Goal: Information Seeking & Learning: Find specific fact

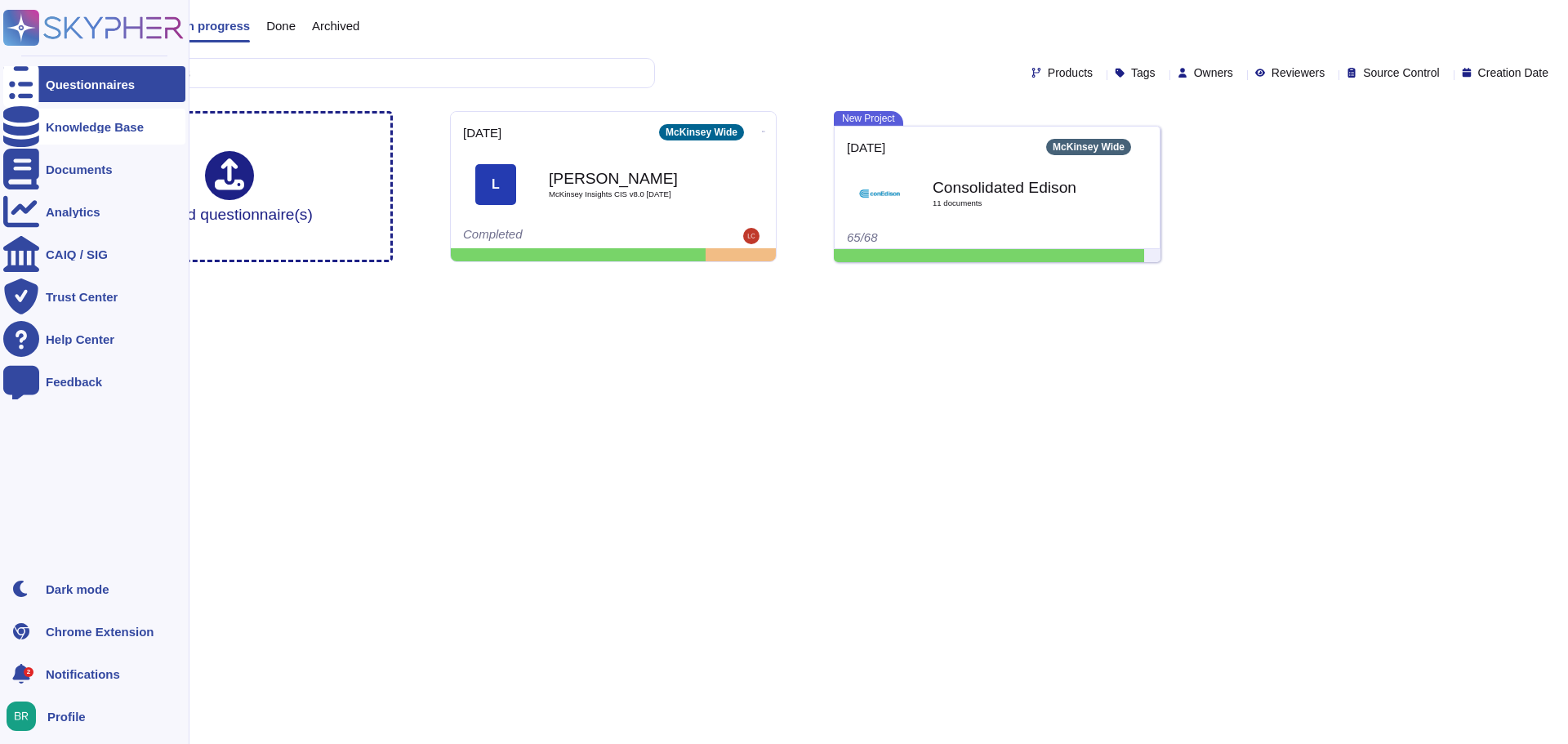
click at [95, 118] on div "Knowledge Base" at bounding box center [94, 127] width 182 height 36
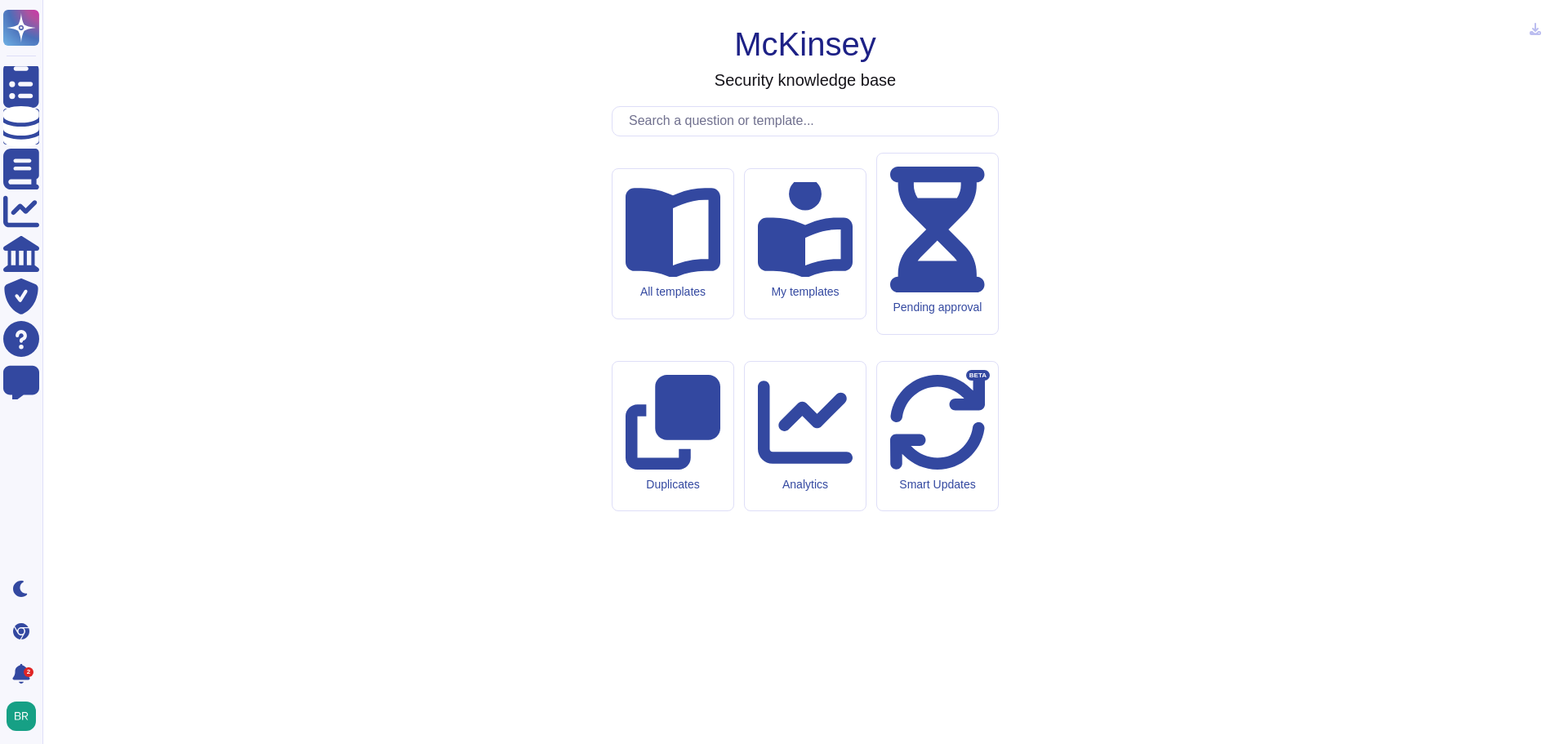
click at [715, 135] on input "text" at bounding box center [809, 121] width 377 height 28
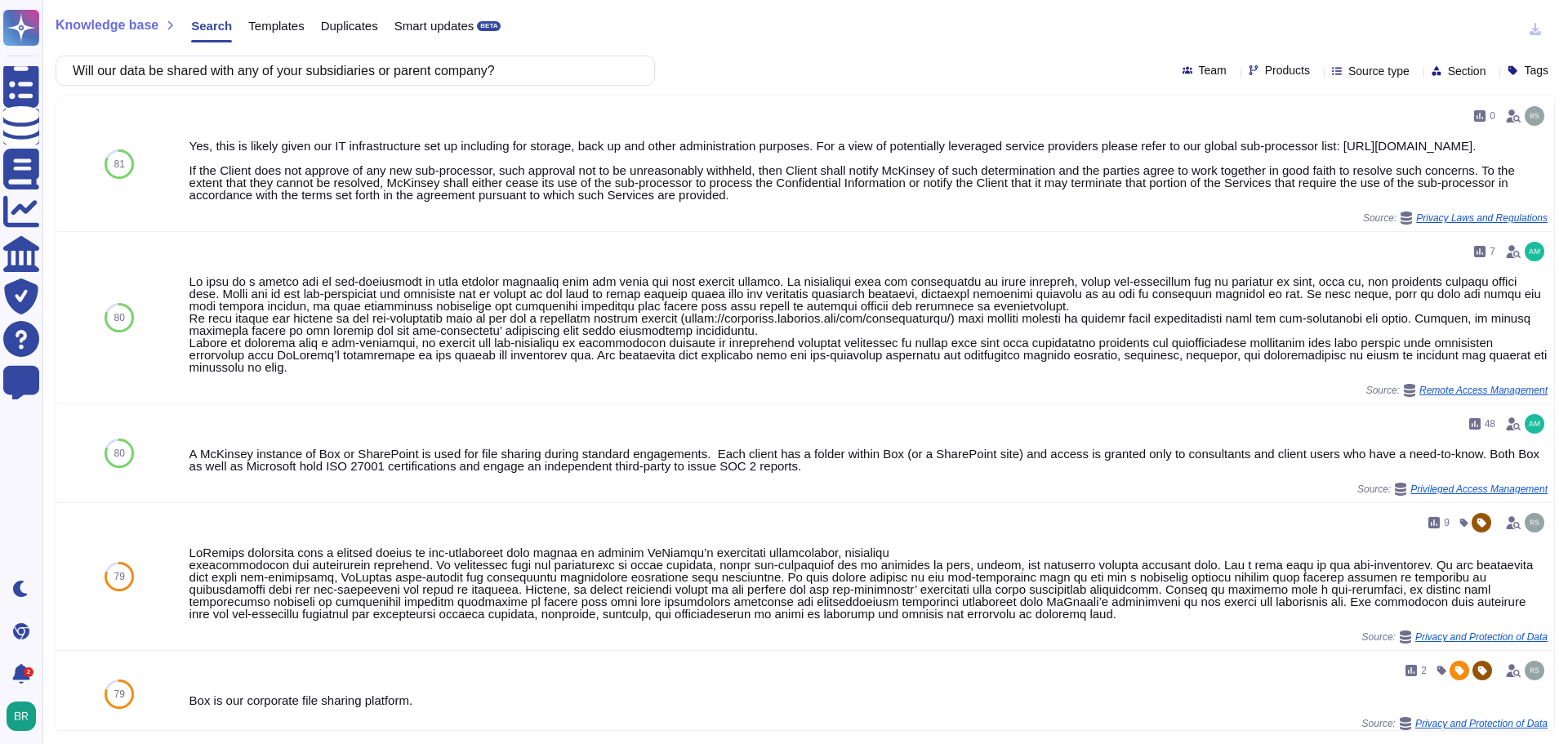
drag, startPoint x: 516, startPoint y: 71, endPoint x: 63, endPoint y: 71, distance: 453.0
click at [46, 67] on div "Knowledge base Search Templates Duplicates Smart updates BETA Will our data be …" at bounding box center [805, 372] width 1525 height 744
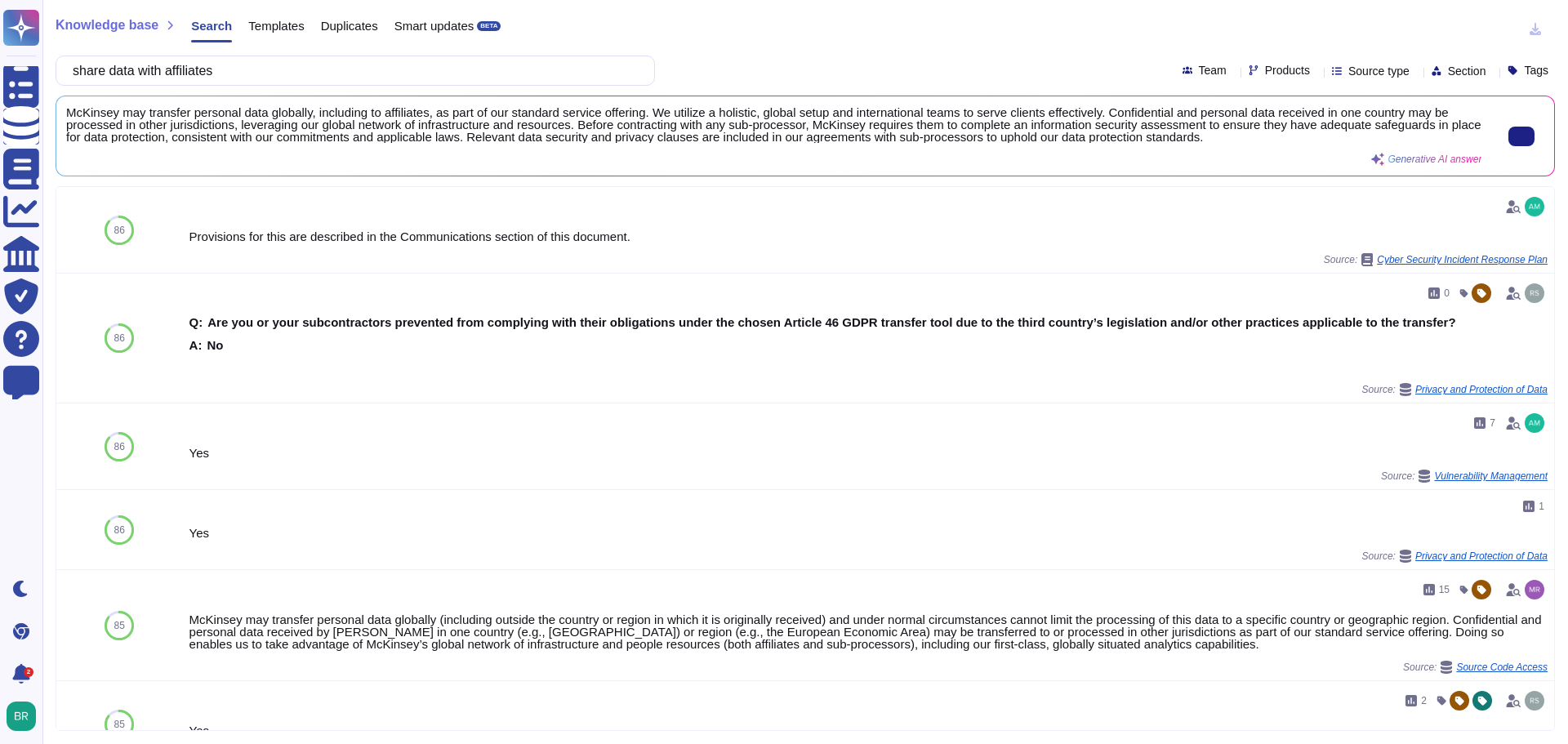
click at [424, 111] on span "McKinsey may transfer personal data globally, including to affiliates, as part …" at bounding box center [774, 124] width 1416 height 37
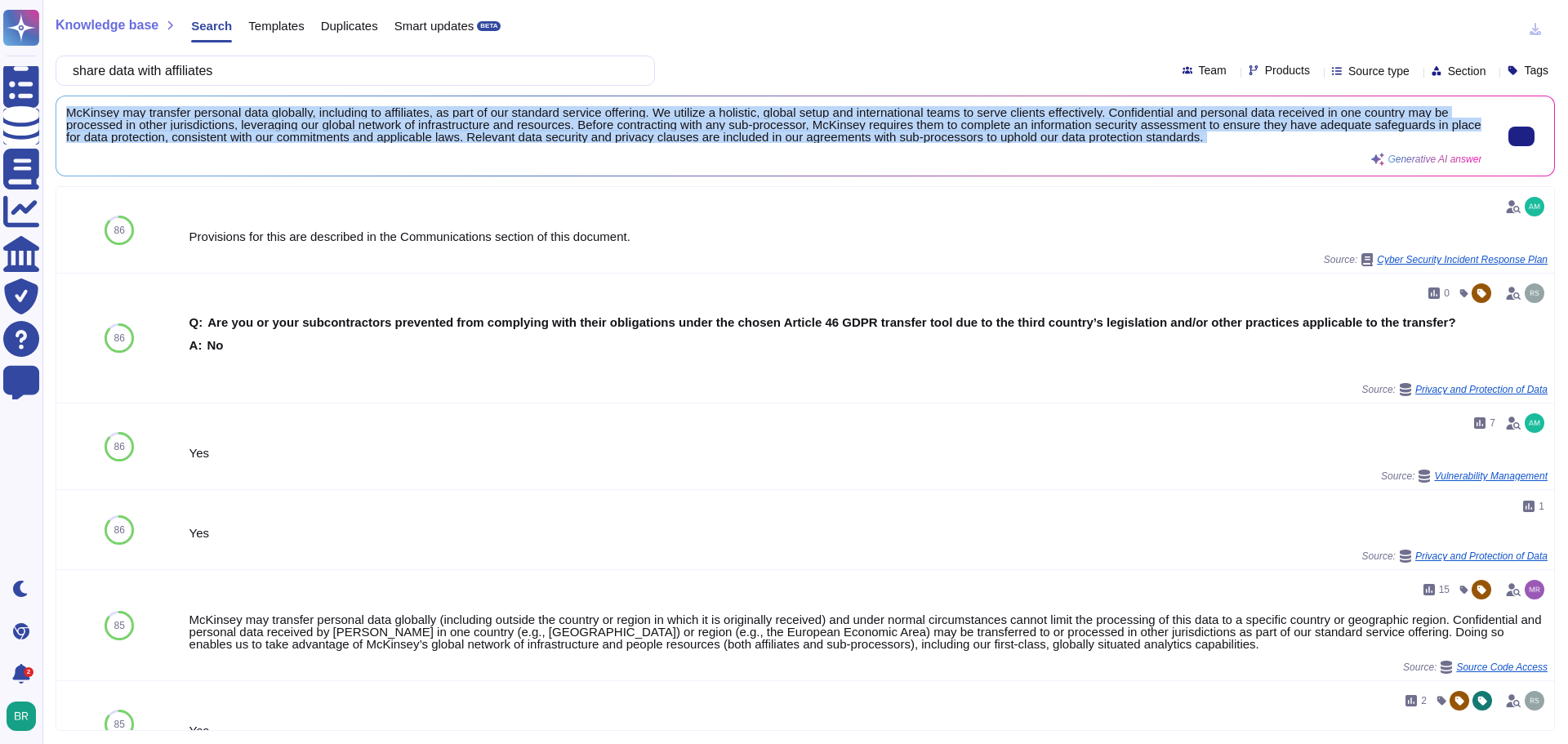
click at [424, 111] on span "McKinsey may transfer personal data globally, including to affiliates, as part …" at bounding box center [774, 124] width 1416 height 37
click at [1512, 127] on button at bounding box center [1522, 136] width 26 height 20
click at [409, 136] on span "McKinsey may transfer personal data globally, including to affiliates, as part …" at bounding box center [774, 124] width 1416 height 37
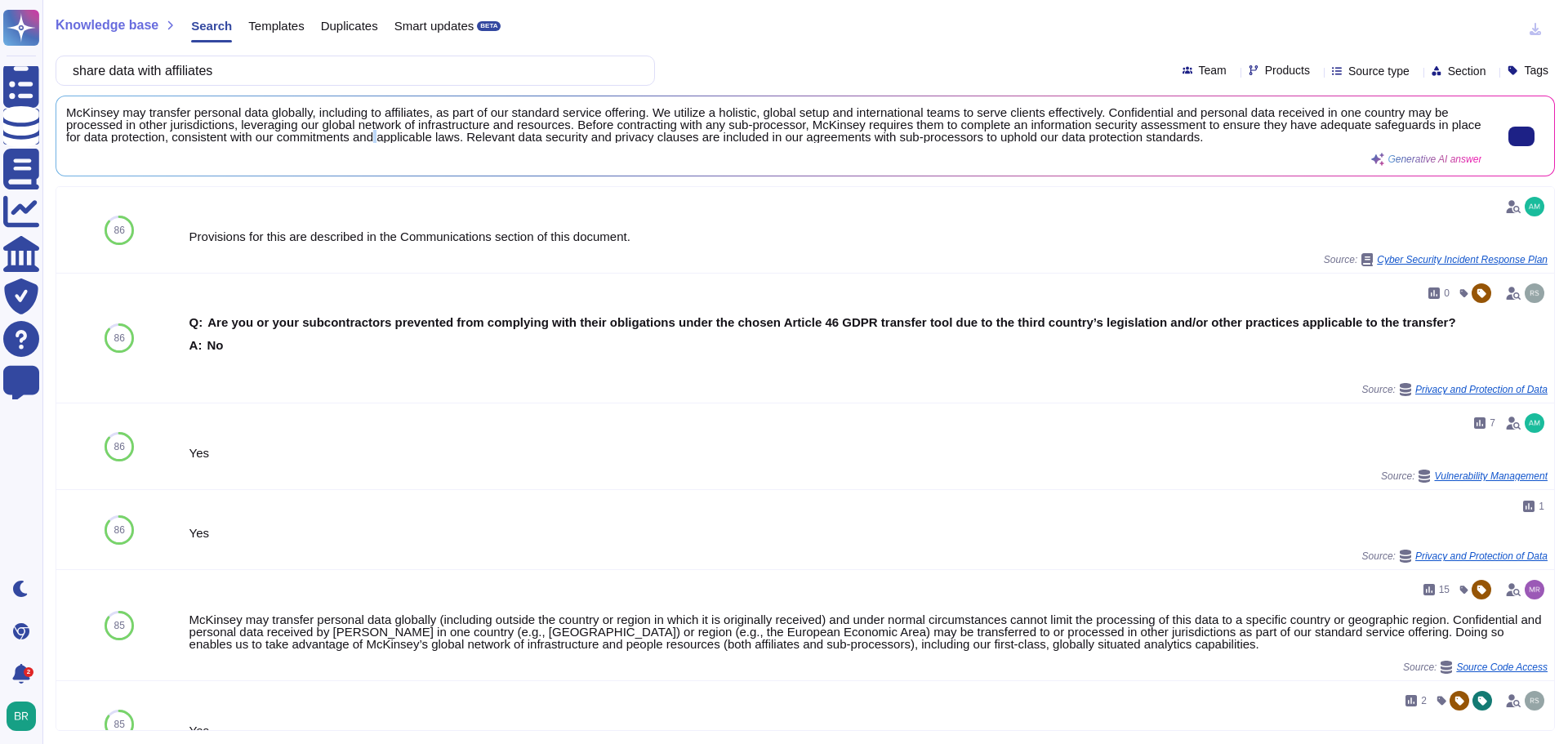
click at [409, 136] on span "McKinsey may transfer personal data globally, including to affiliates, as part …" at bounding box center [774, 124] width 1416 height 37
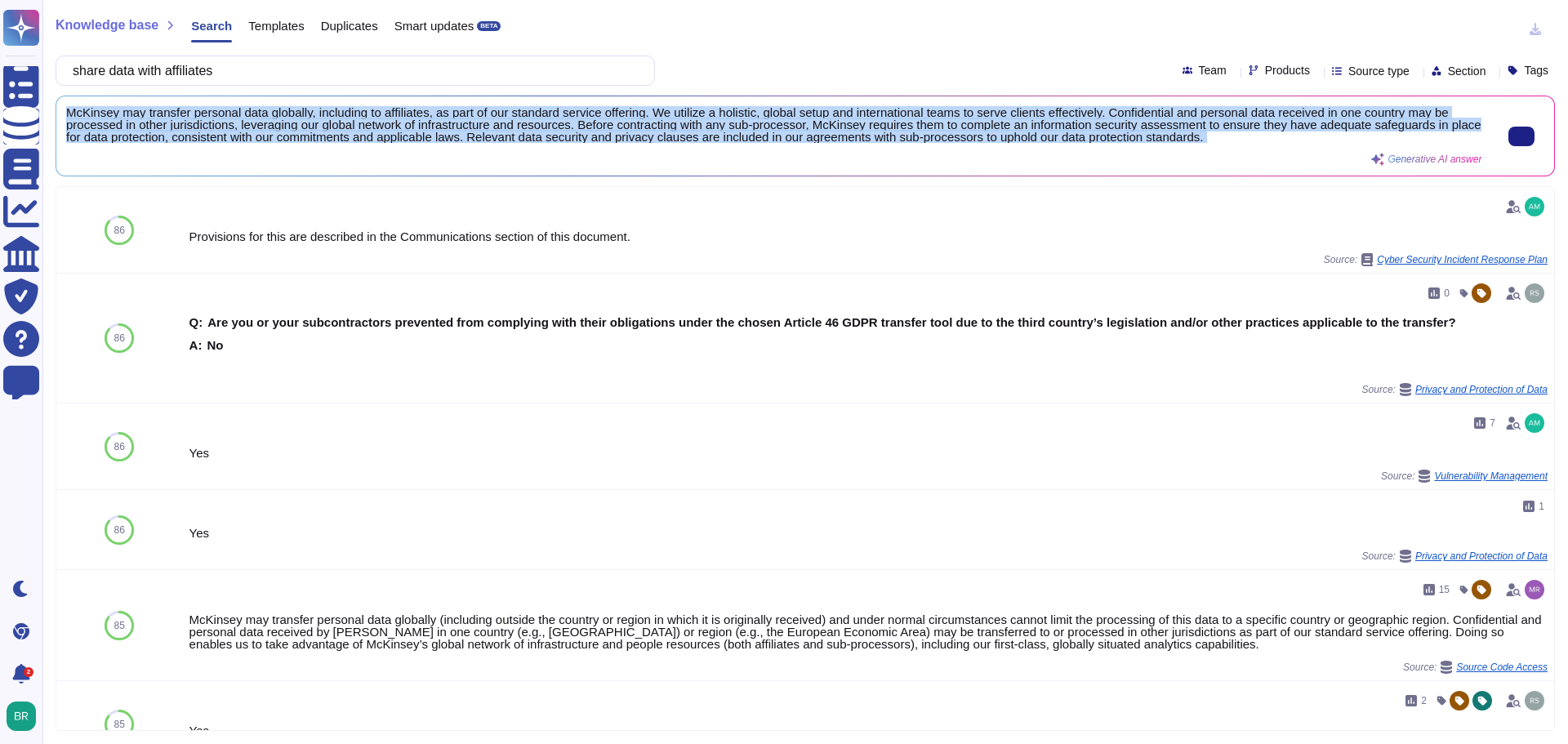
click at [409, 136] on span "McKinsey may transfer personal data globally, including to affiliates, as part …" at bounding box center [774, 124] width 1416 height 37
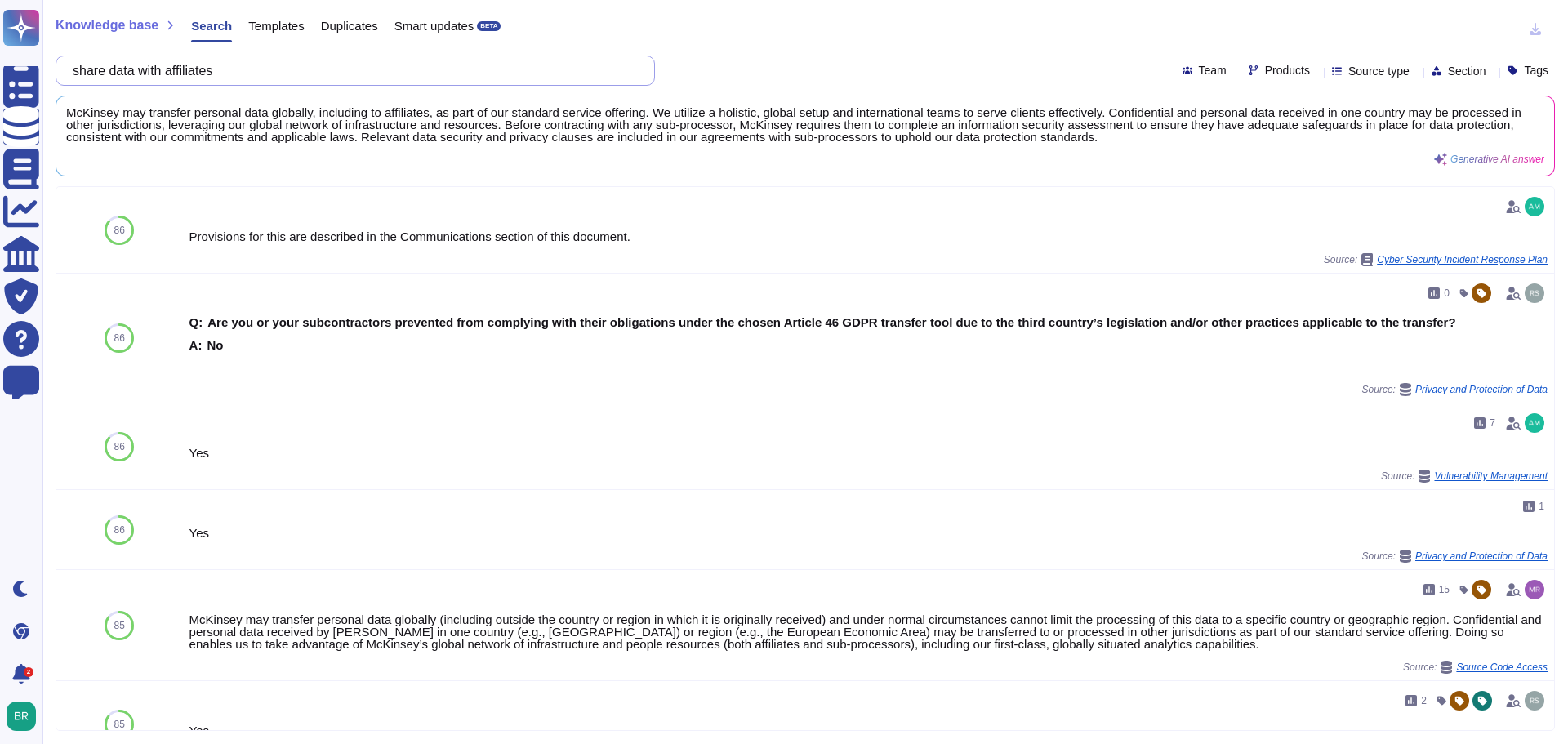
click at [179, 75] on input "share data with affiliates" at bounding box center [351, 71] width 574 height 28
click at [316, 70] on input "share data with affiliates" at bounding box center [351, 71] width 574 height 28
click at [315, 71] on input "share data with affiliates" at bounding box center [351, 71] width 574 height 28
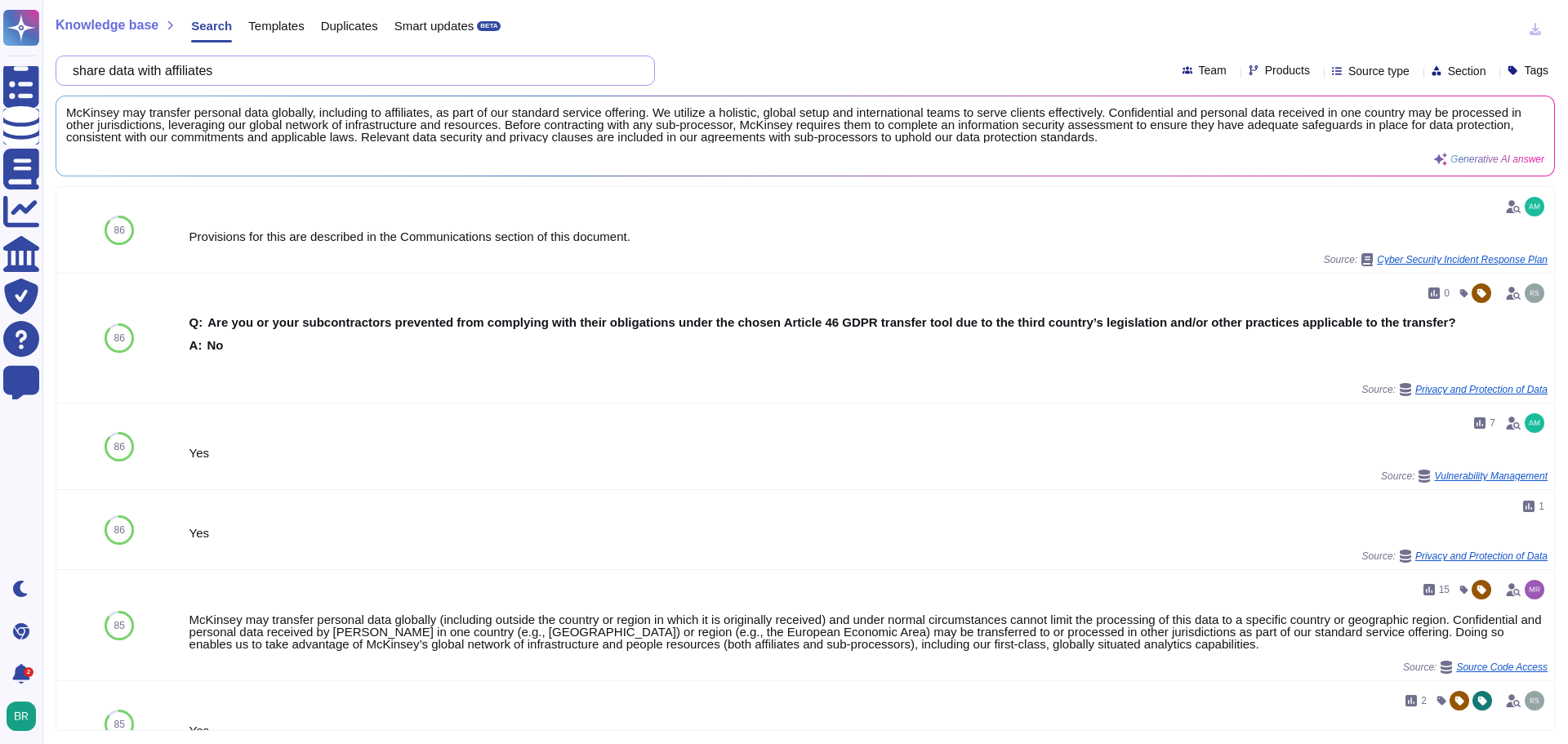
click at [313, 75] on input "share data with affiliates" at bounding box center [351, 71] width 574 height 28
paste input "Will our data be shared with any of your third party or external service provid…"
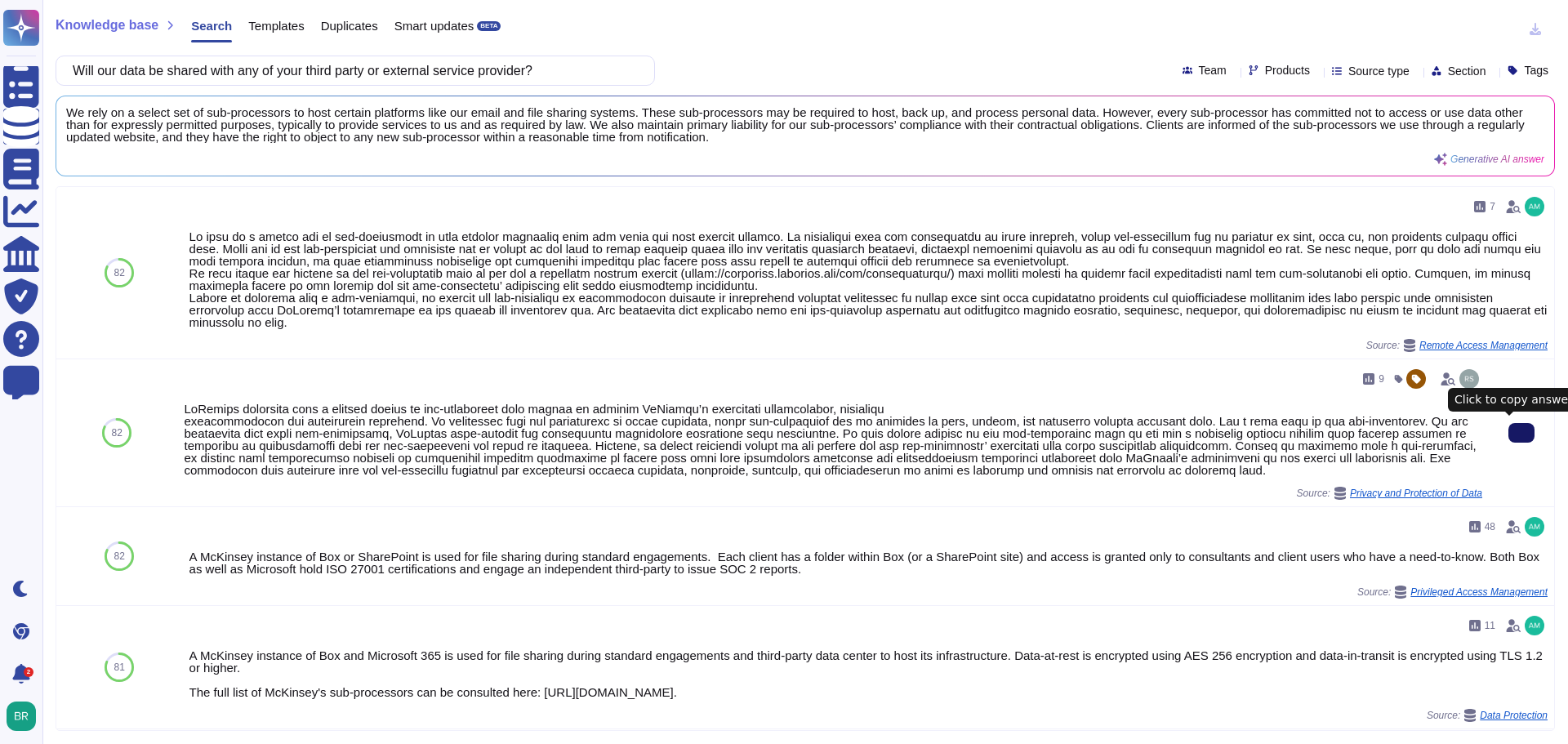
click at [1522, 433] on icon at bounding box center [1522, 433] width 0 height 0
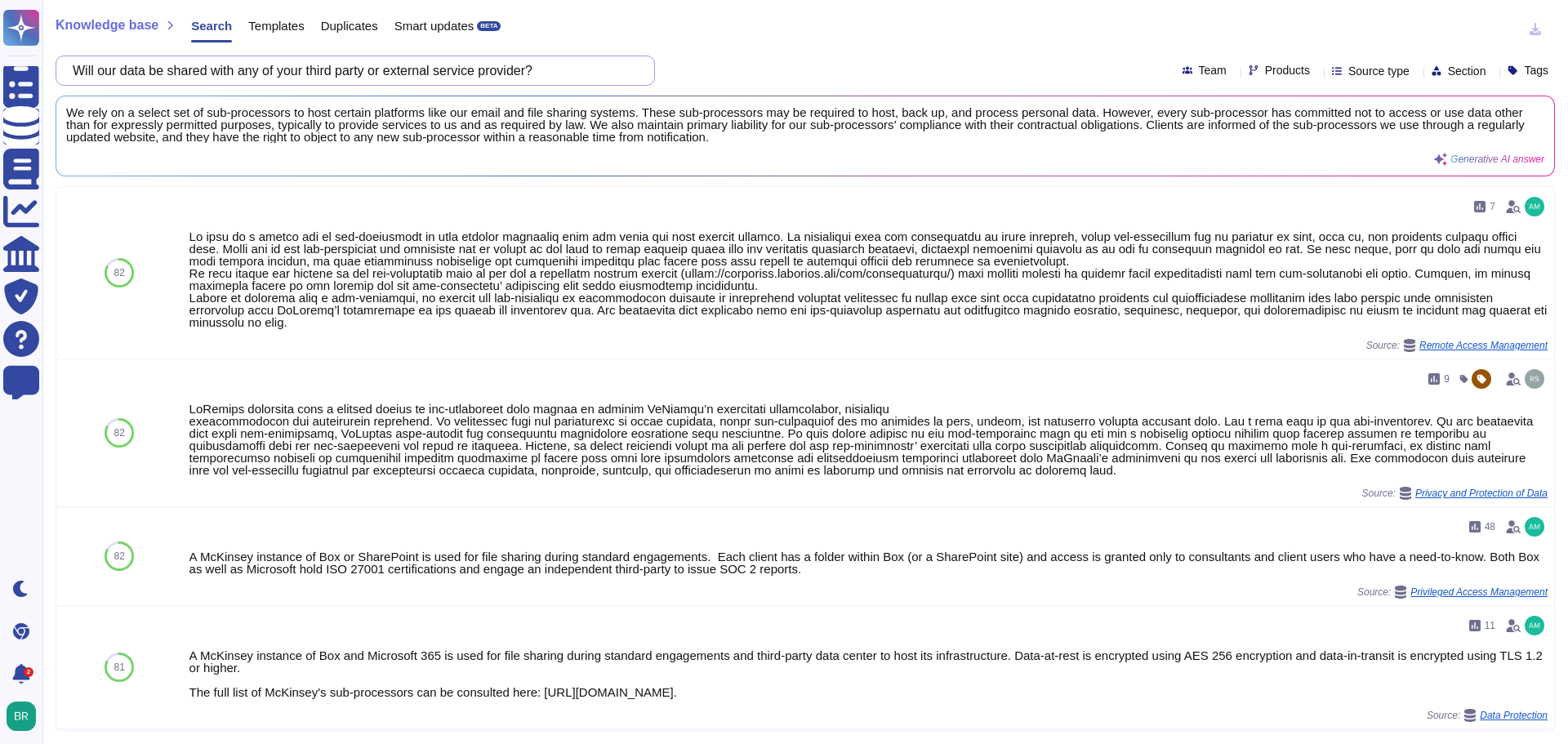
click at [312, 77] on input "Will our data be shared with any of your third party or external service provid…" at bounding box center [351, 71] width 574 height 28
paste input "subsidiaries or parent company?"
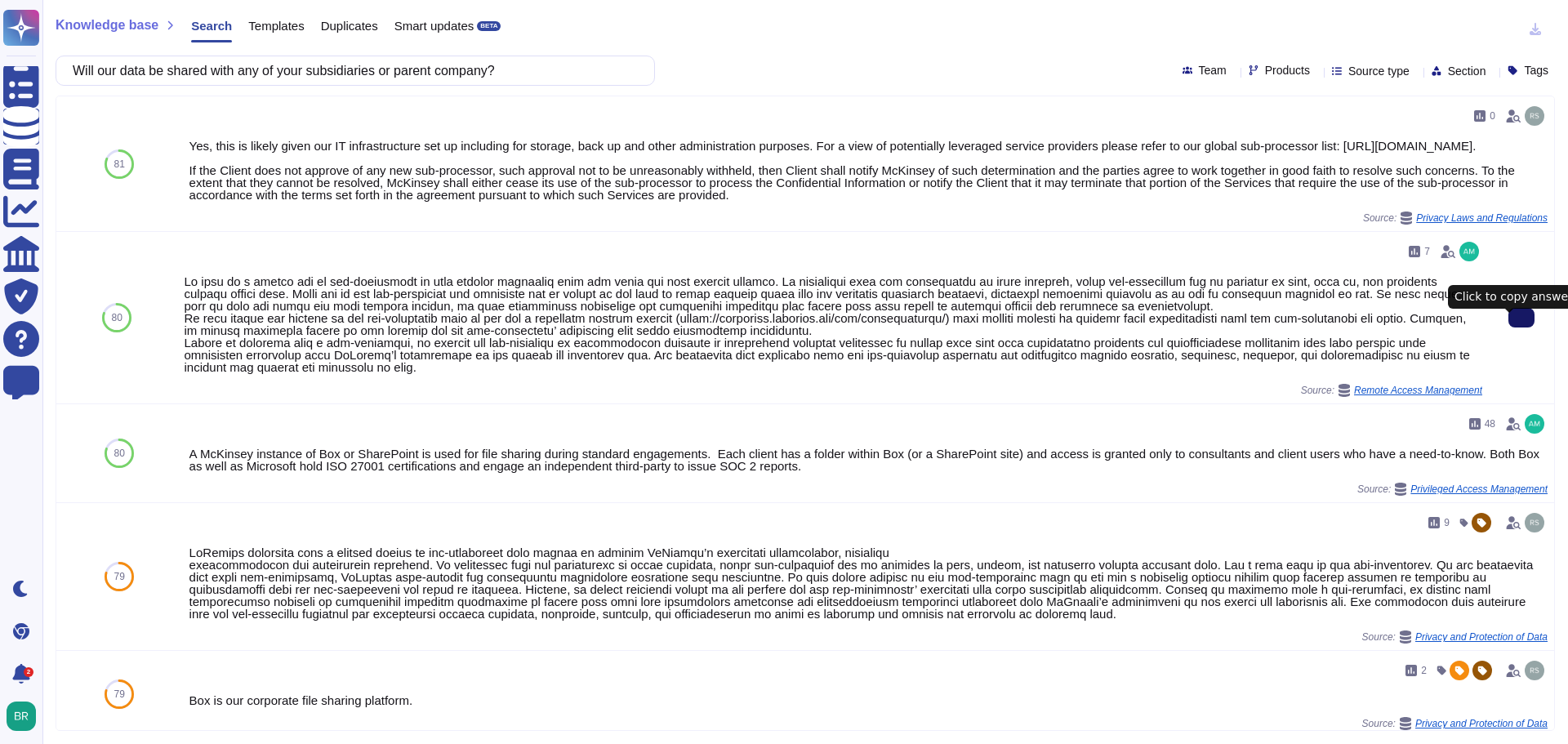
click at [1522, 318] on icon at bounding box center [1522, 318] width 0 height 0
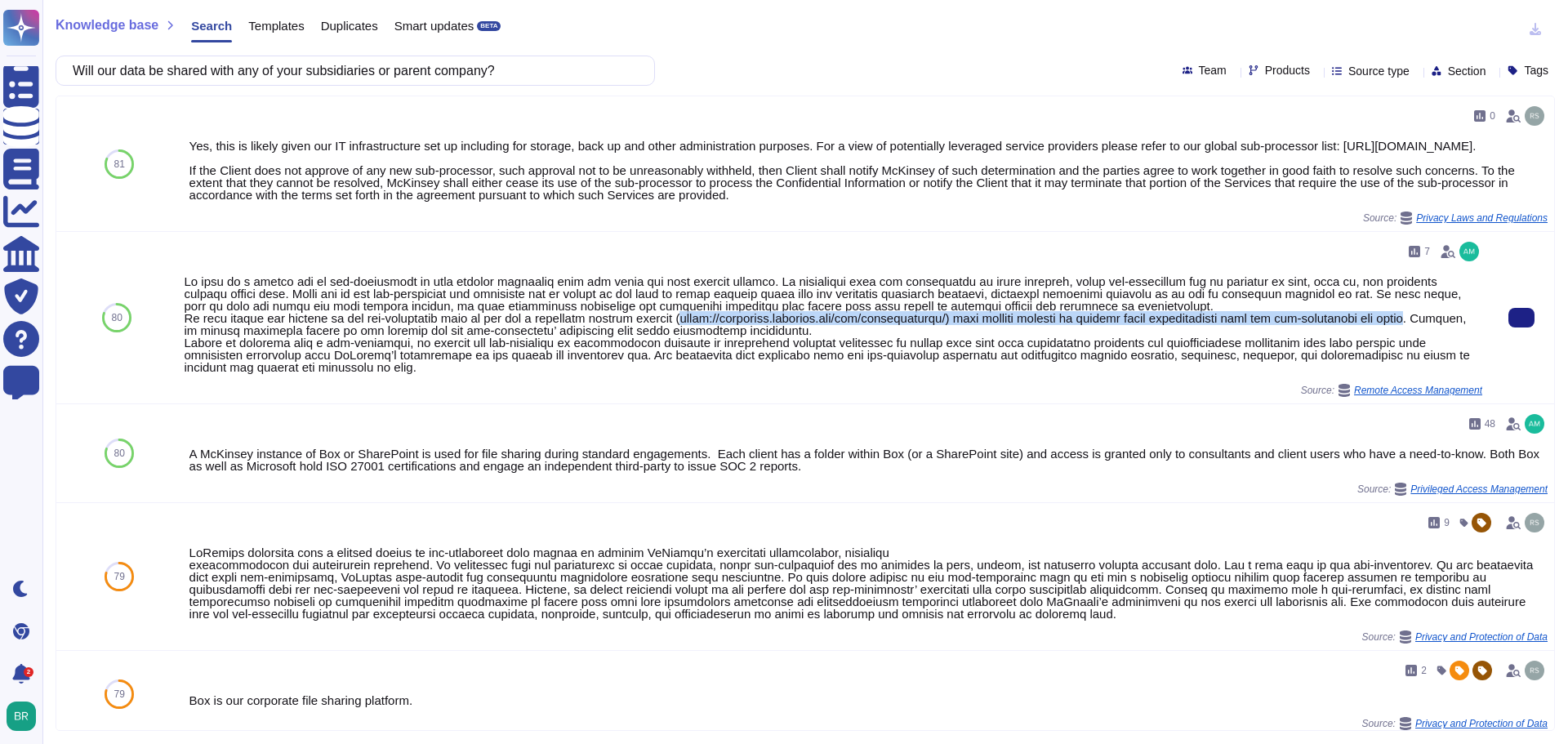
drag, startPoint x: 1439, startPoint y: 330, endPoint x: 689, endPoint y: 330, distance: 750.0
click at [689, 330] on div at bounding box center [833, 324] width 1299 height 98
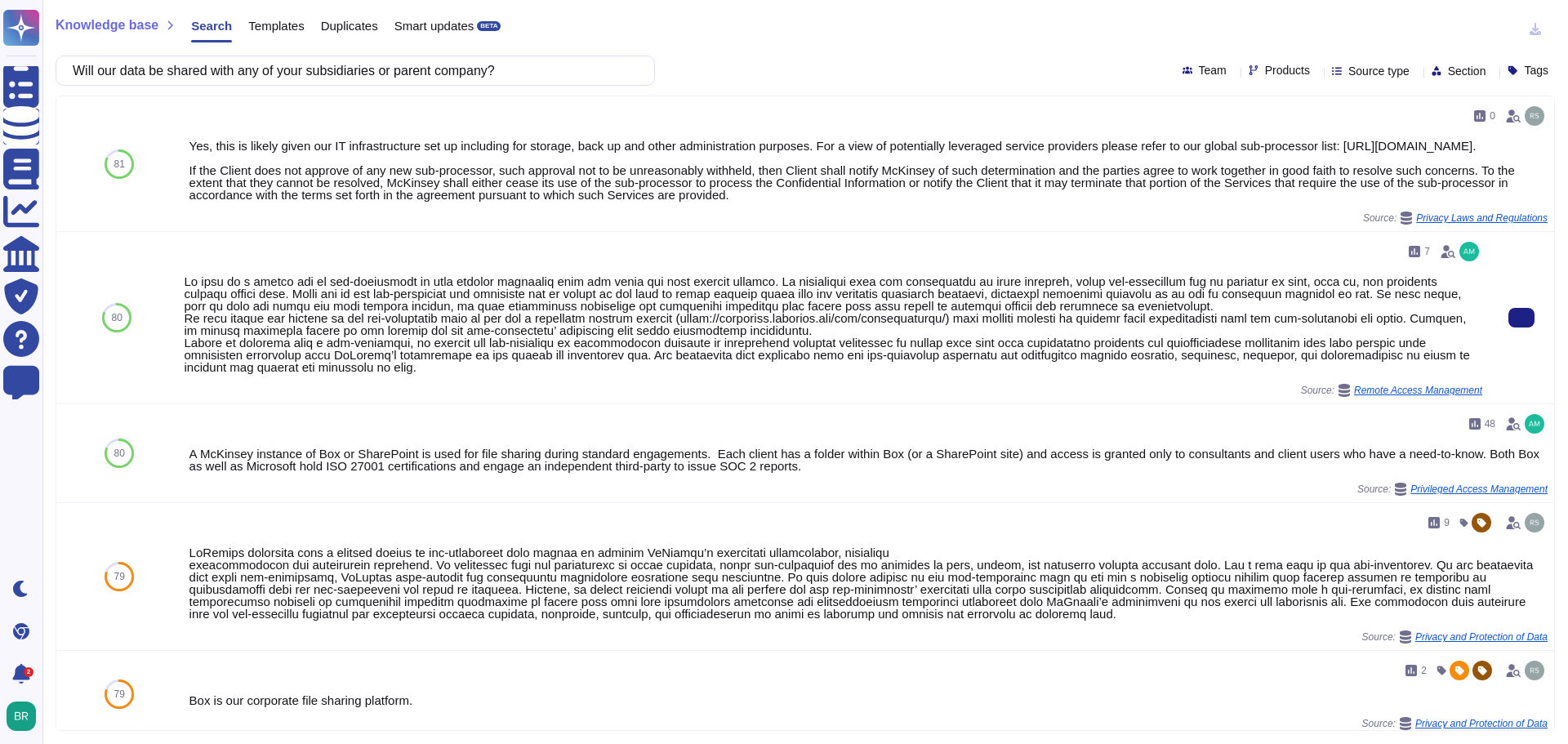
click at [755, 315] on div at bounding box center [833, 324] width 1299 height 98
drag, startPoint x: 969, startPoint y: 328, endPoint x: 689, endPoint y: 337, distance: 280.1
click at [689, 337] on div at bounding box center [833, 324] width 1299 height 98
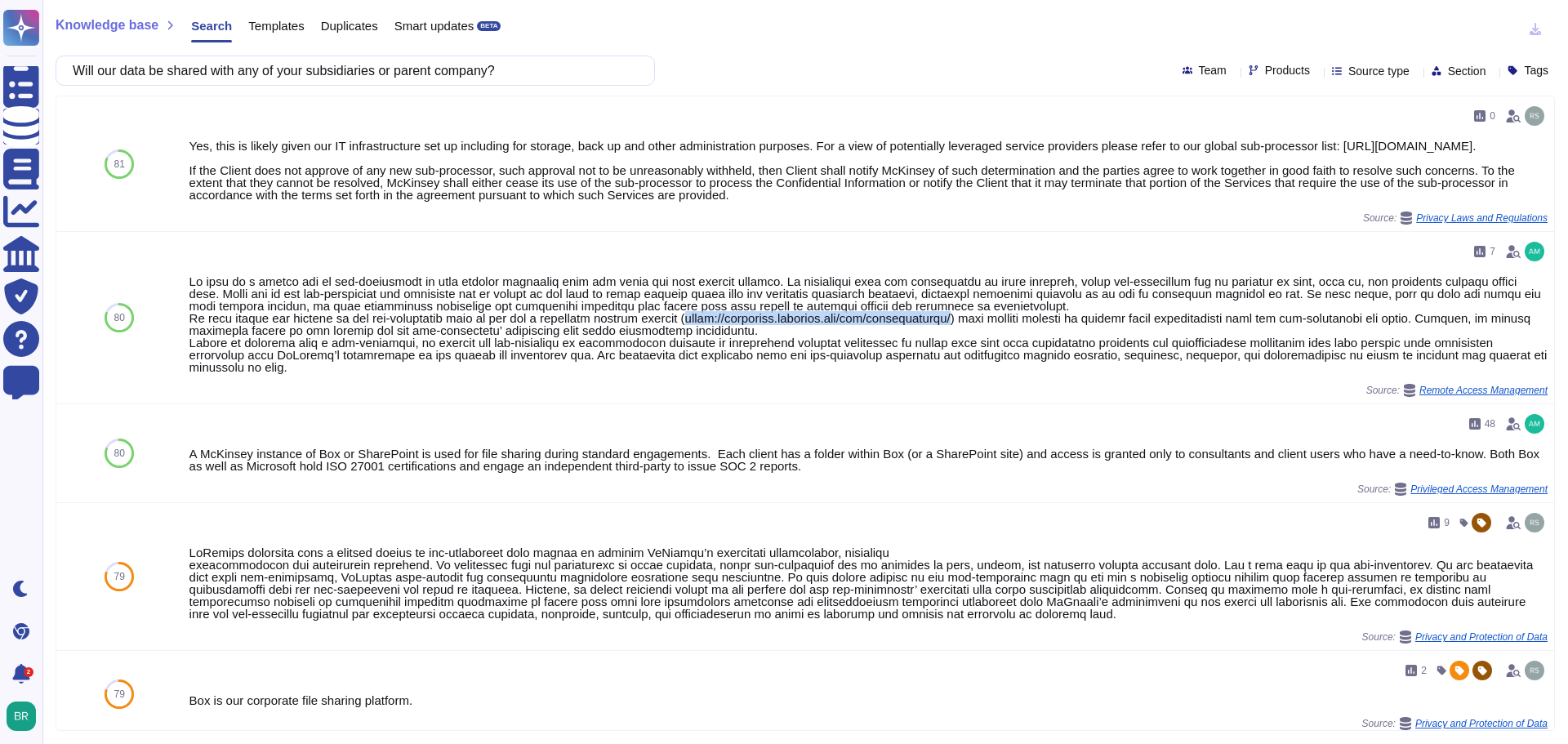
copy div "[URL][DOMAIN_NAME]"
click at [364, 72] on input "Will our data be shared with any of your subsidiaries or parent company?" at bounding box center [351, 71] width 574 height 28
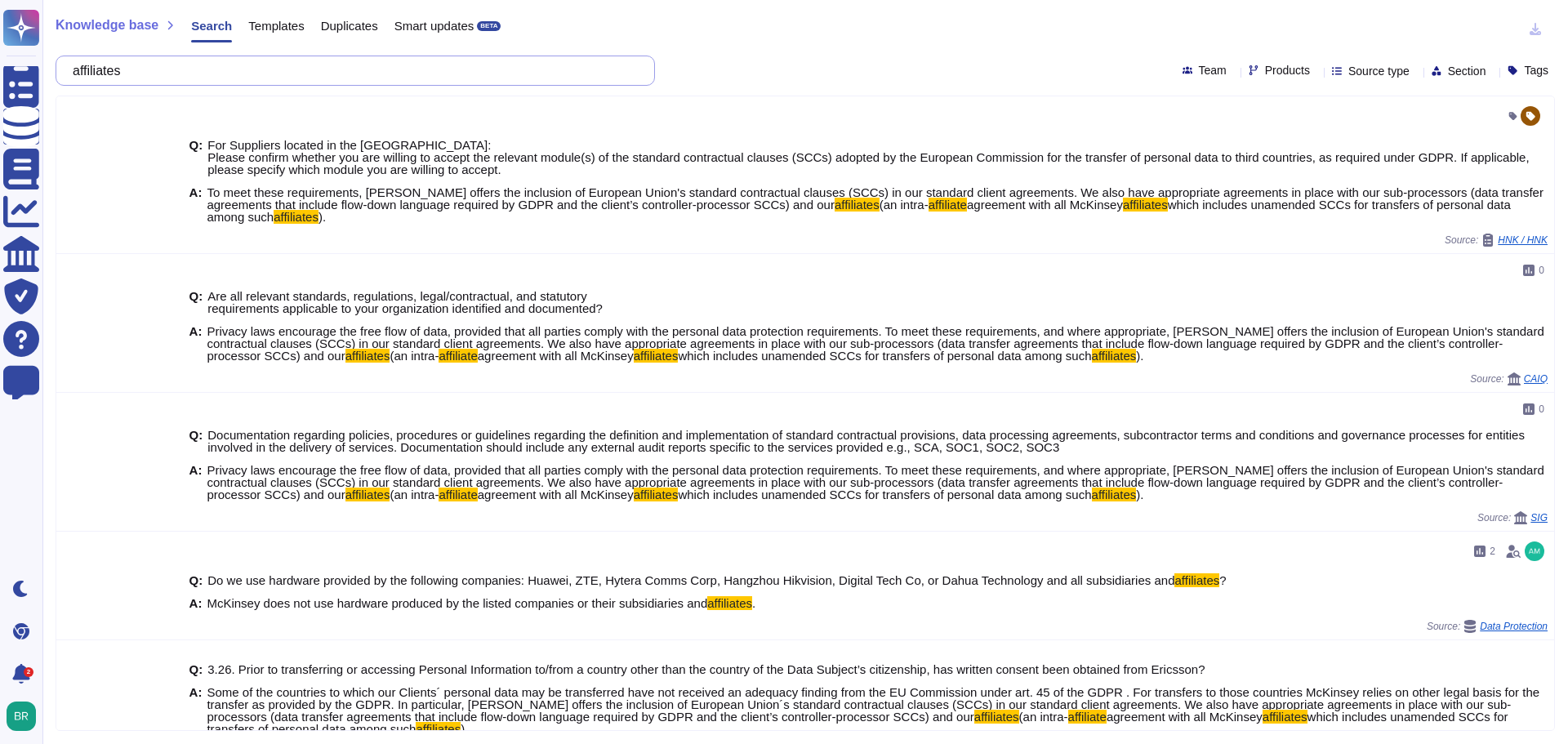
click at [336, 66] on input "affiliates" at bounding box center [351, 71] width 574 height 28
paste input "Do you have a process for managing changes made by your vendors/suppliers with …"
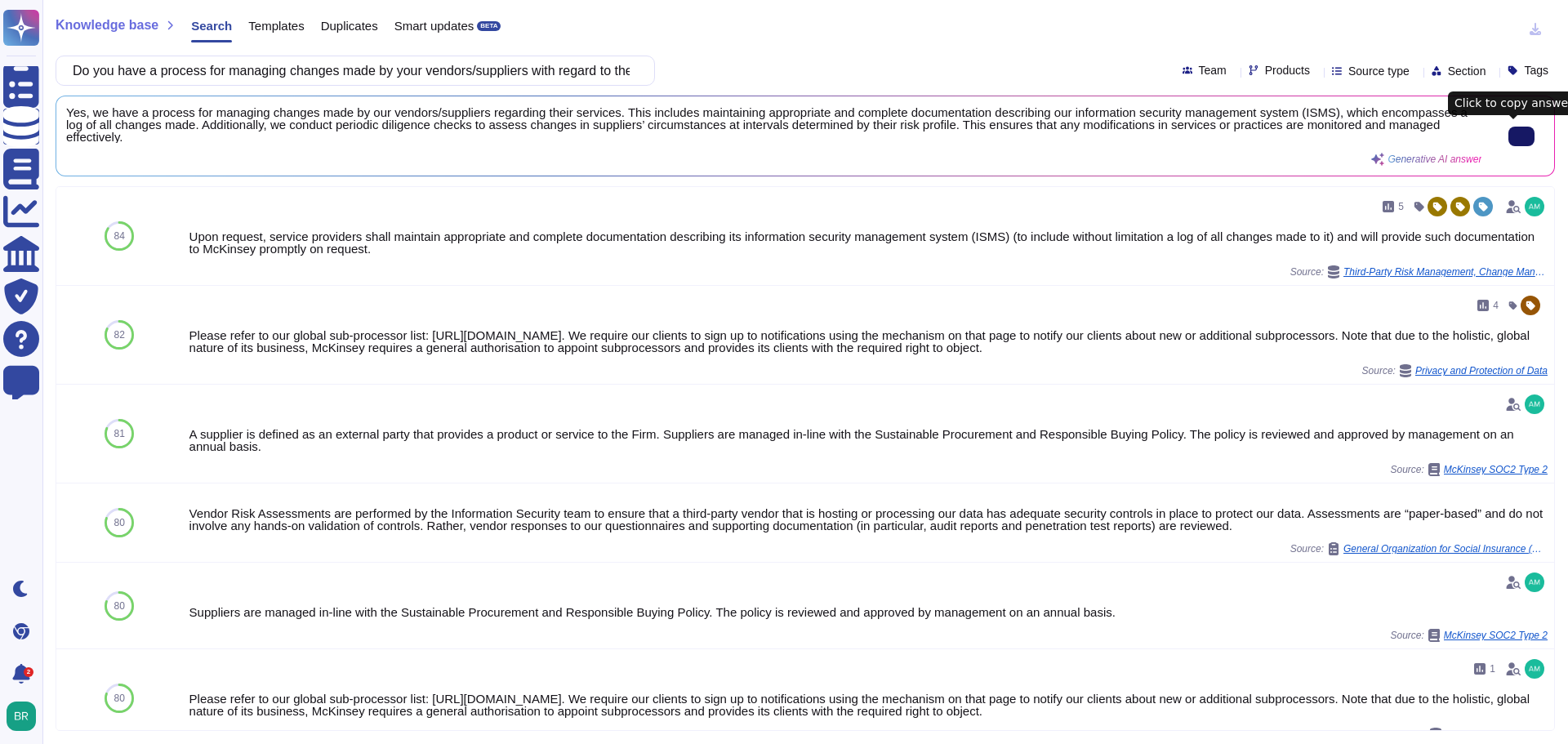
click at [309, 76] on input "Do you have a process for managing changes made by your vendors/suppliers with …" at bounding box center [351, 71] width 574 height 28
paste input "[PERSON_NAME] / data protection officer (DPO)"
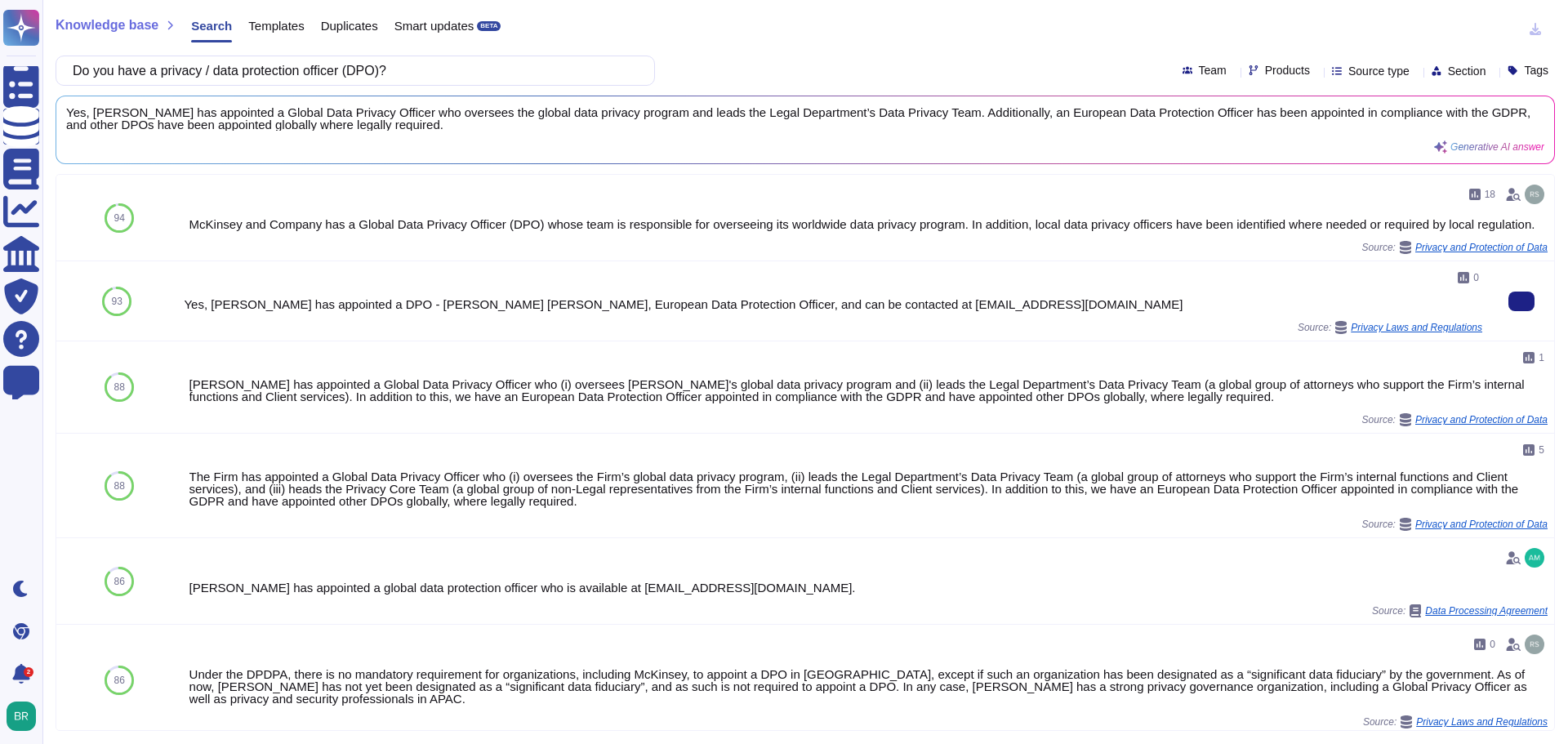
click at [514, 298] on div "Yes, [PERSON_NAME] has appointed a DPO - [PERSON_NAME] [PERSON_NAME], European …" at bounding box center [833, 303] width 1299 height 12
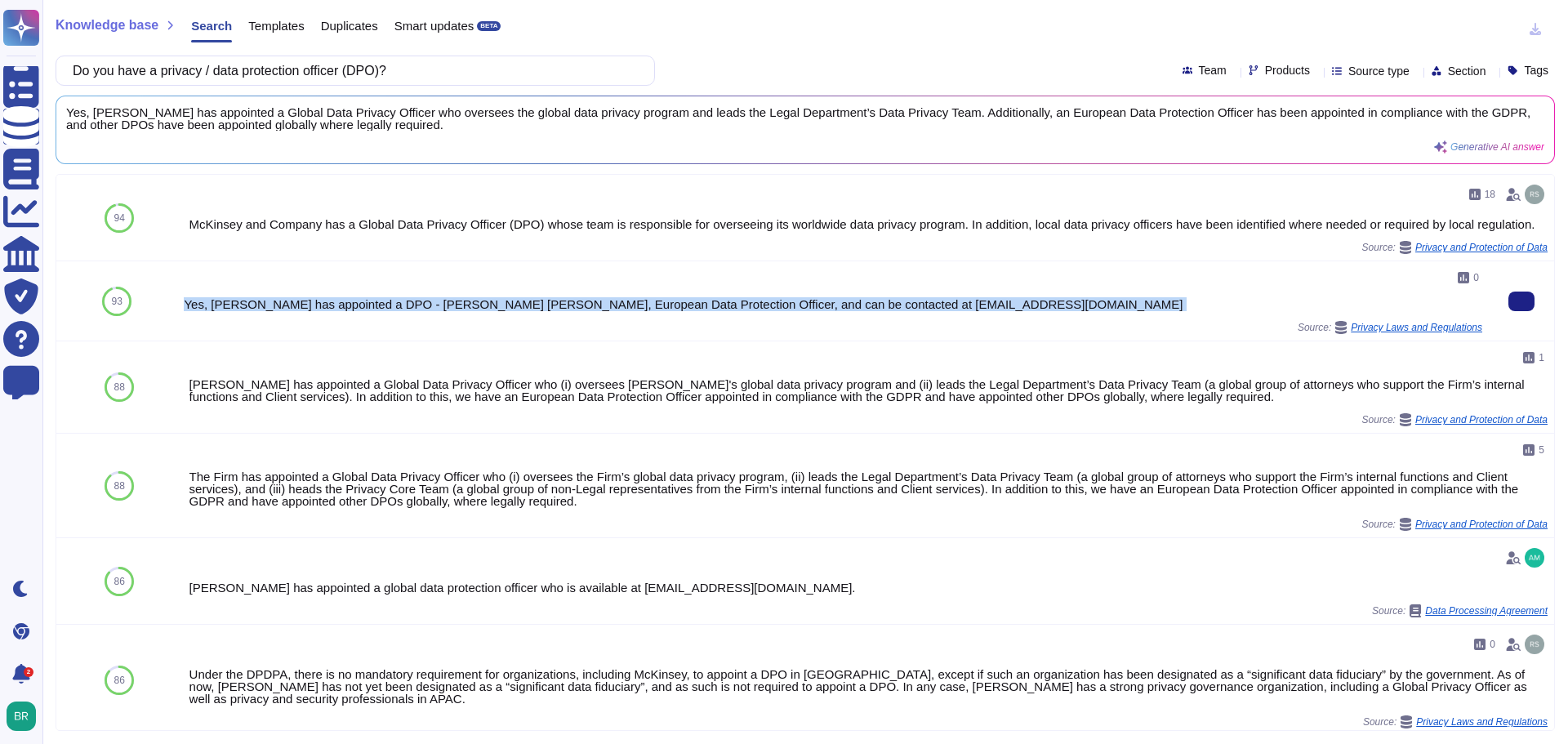
click at [514, 298] on div "Yes, [PERSON_NAME] has appointed a DPO - [PERSON_NAME] [PERSON_NAME], European …" at bounding box center [833, 303] width 1299 height 12
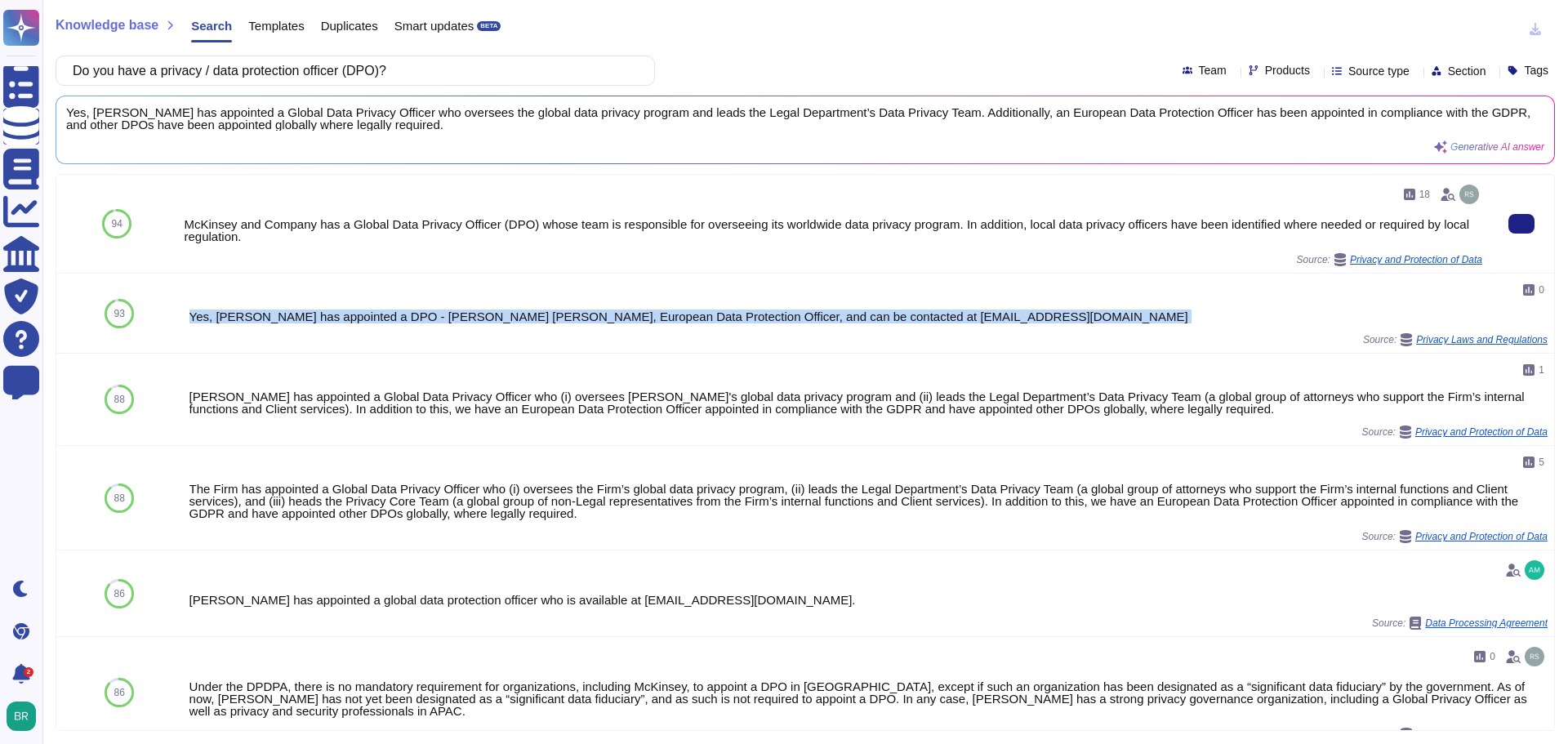
copy div "Yes, [PERSON_NAME] has appointed a DPO - [PERSON_NAME] [PERSON_NAME], European …"
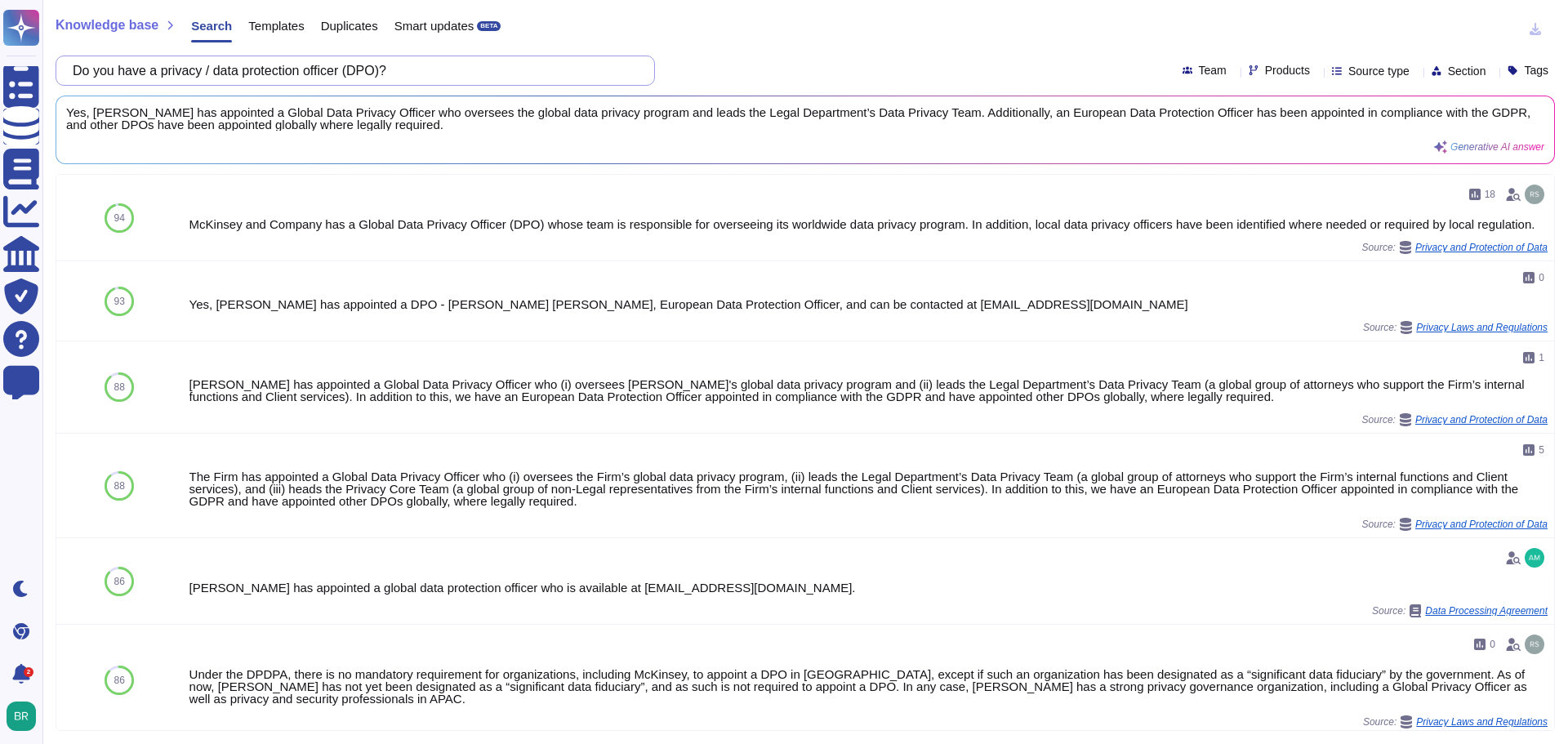
click at [250, 65] on input "Do you have a privacy / data protection officer (DPO)?" at bounding box center [351, 71] width 574 height 28
paste input "Is your privacy program certified under either ISO/IEC 27701:2019 or BS 10012"
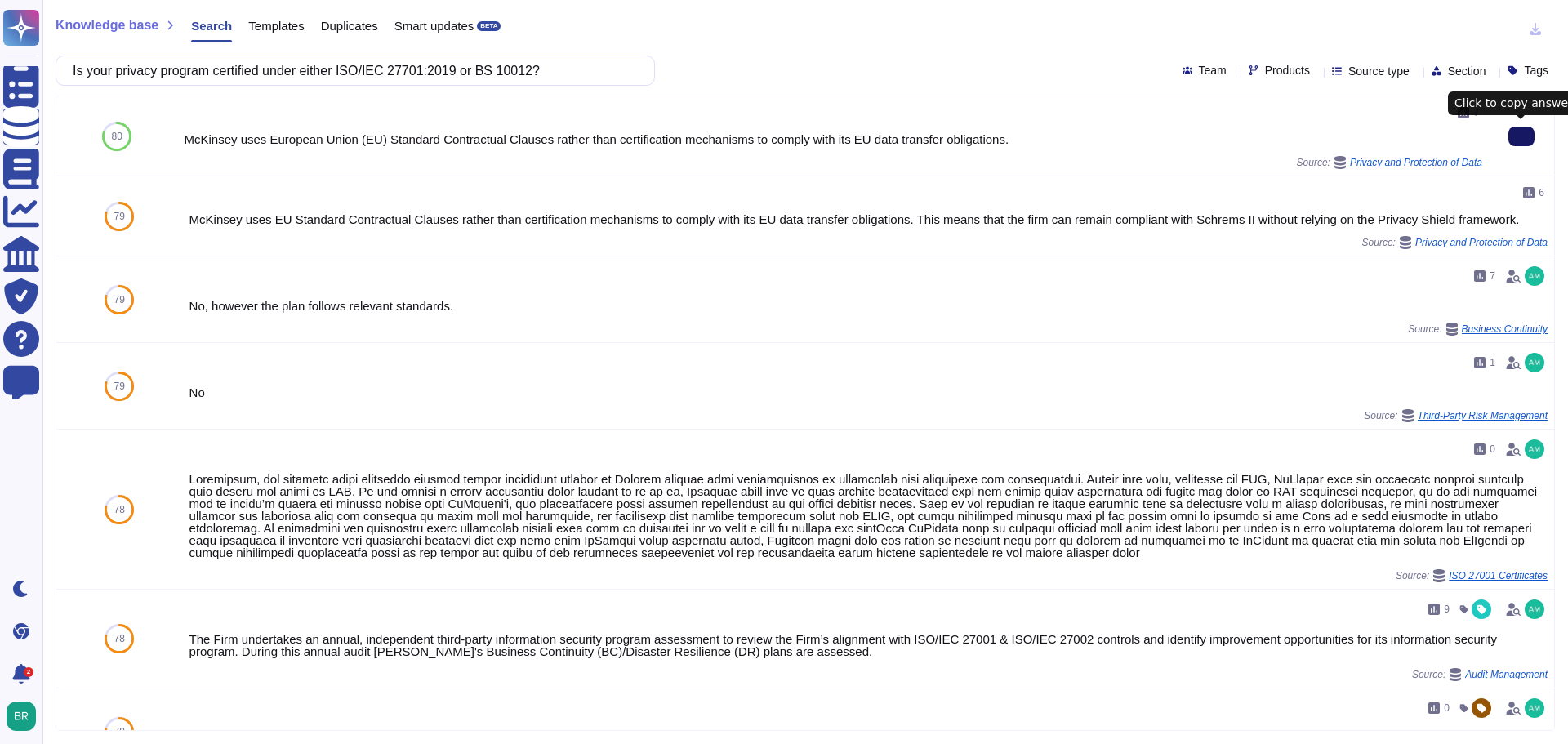
click at [1522, 136] on icon at bounding box center [1522, 136] width 0 height 0
click at [292, 70] on input "Is your privacy program certified under either ISO/IEC 27701:2019 or BS 10012?" at bounding box center [351, 71] width 574 height 28
paste input "Do you have a formal and documented privacy program that undergoes continuous i…"
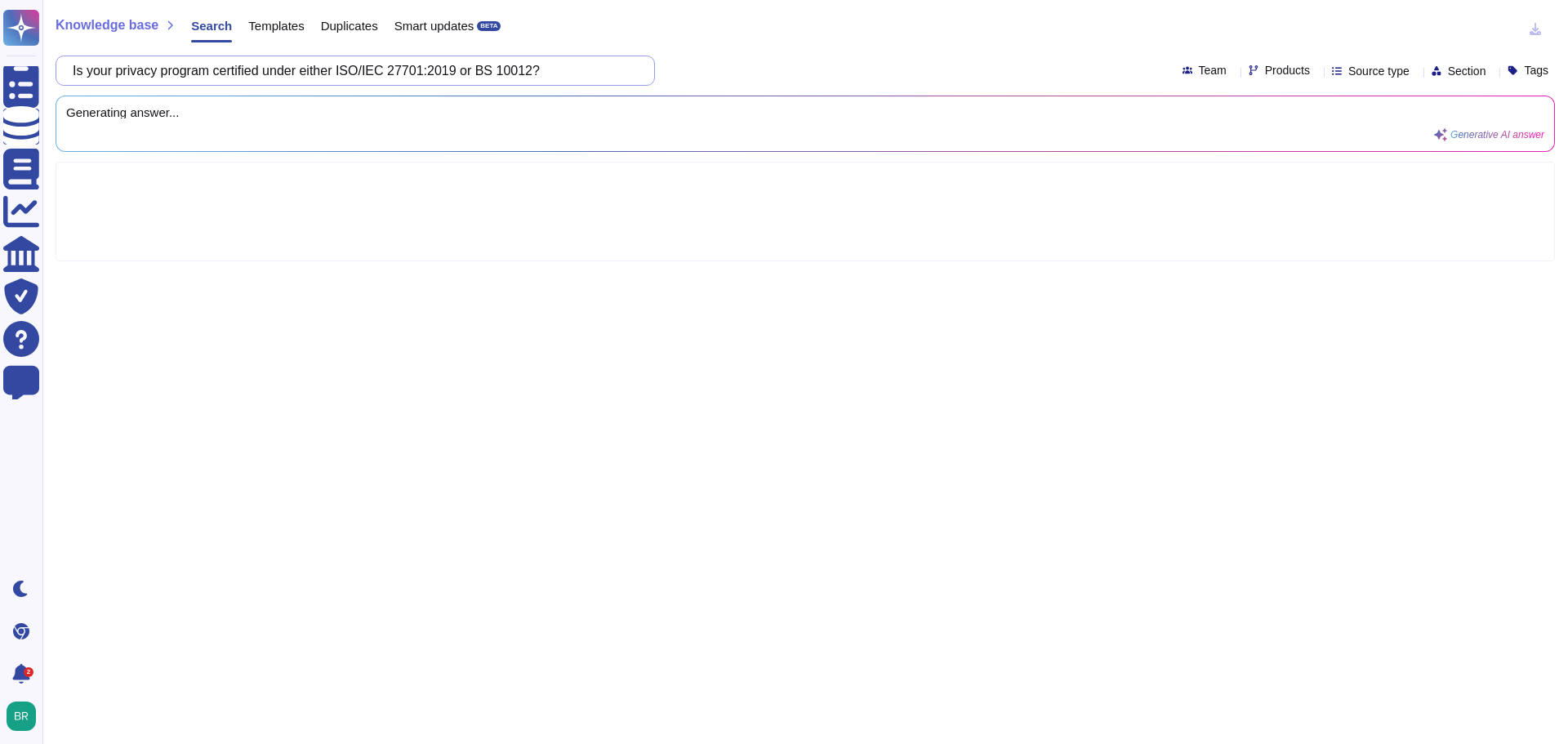
type input "Do you have a formal and documented privacy program that undergoes continuous i…"
